Goal: Task Accomplishment & Management: Manage account settings

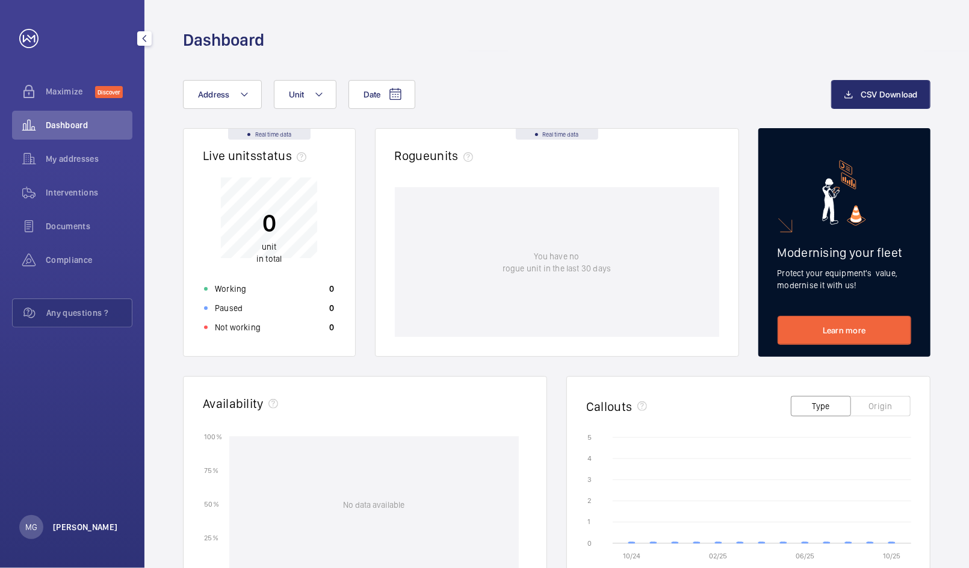
click at [53, 527] on p "[PERSON_NAME]" at bounding box center [85, 527] width 65 height 12
click at [54, 499] on p "Logout" at bounding box center [52, 500] width 43 height 12
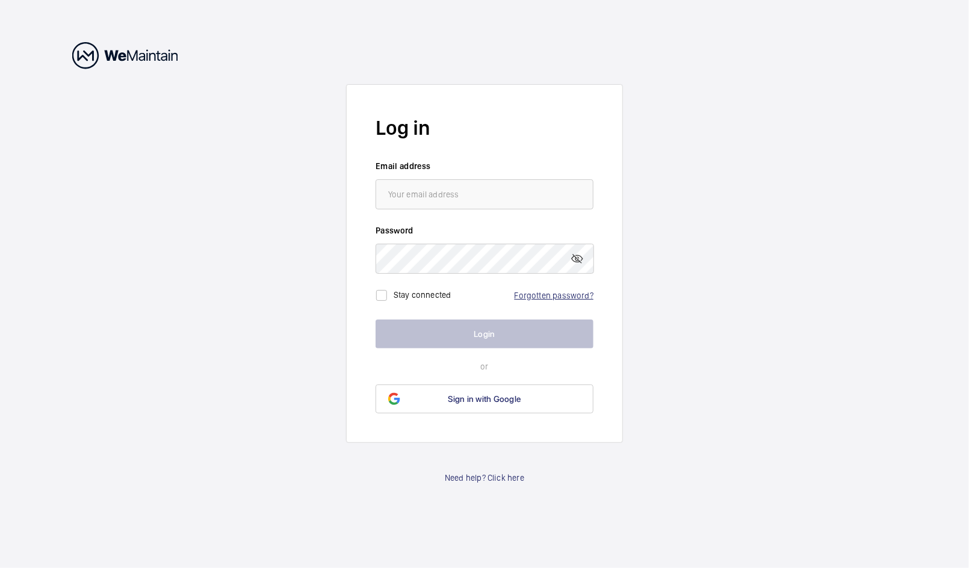
click at [530, 291] on link "Forgotten password?" at bounding box center [554, 296] width 79 height 10
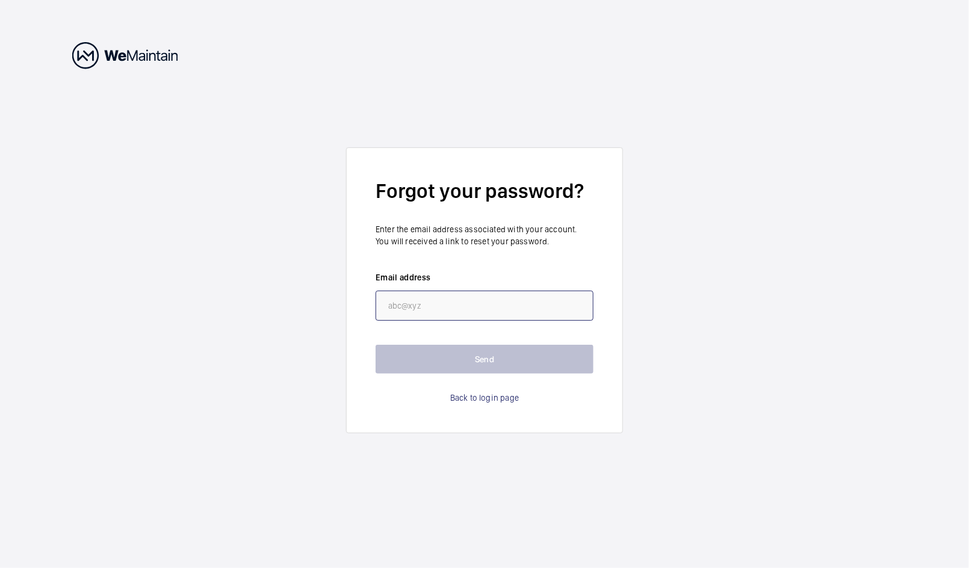
click at [495, 304] on input "email" at bounding box center [485, 306] width 218 height 30
paste input "[EMAIL_ADDRESS][DOMAIN_NAME]"
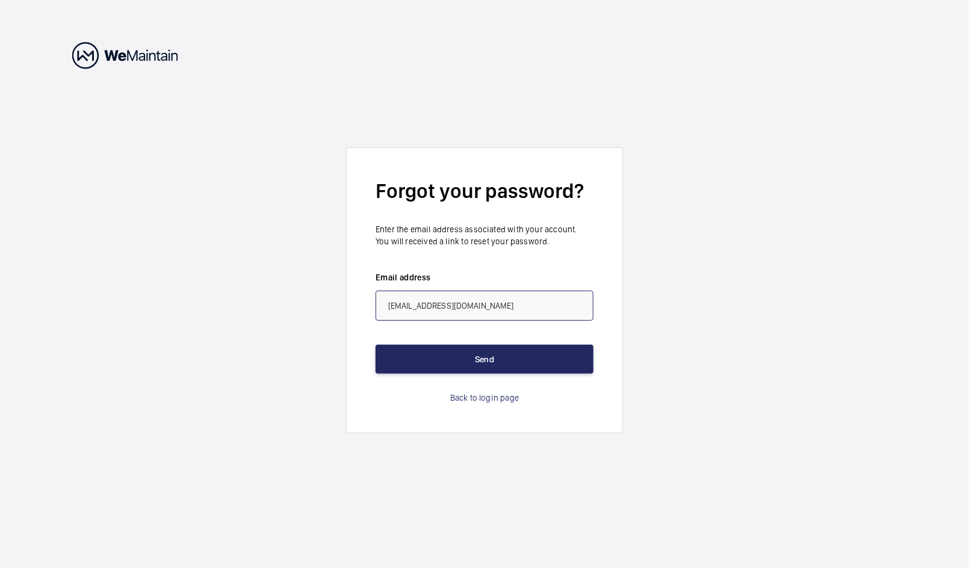
type input "[EMAIL_ADDRESS][DOMAIN_NAME]"
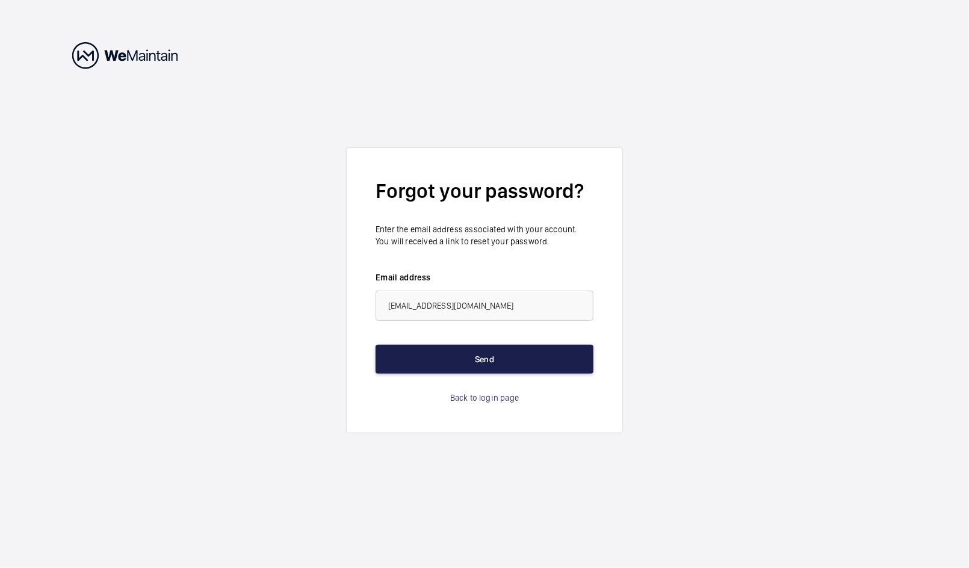
click at [429, 360] on button "Send" at bounding box center [485, 359] width 218 height 29
